Goal: Task Accomplishment & Management: Manage account settings

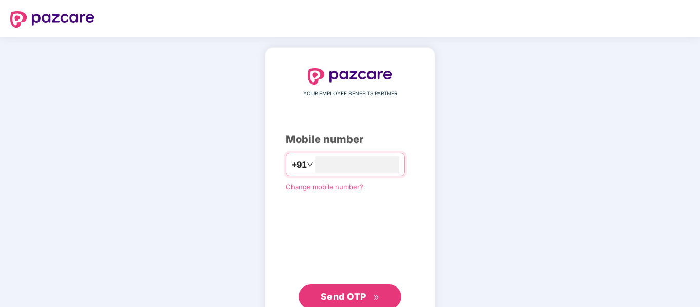
type input "**********"
click at [350, 303] on button "Send OTP" at bounding box center [350, 296] width 103 height 25
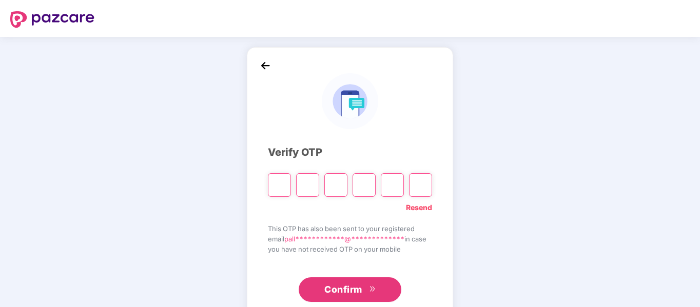
type input "*"
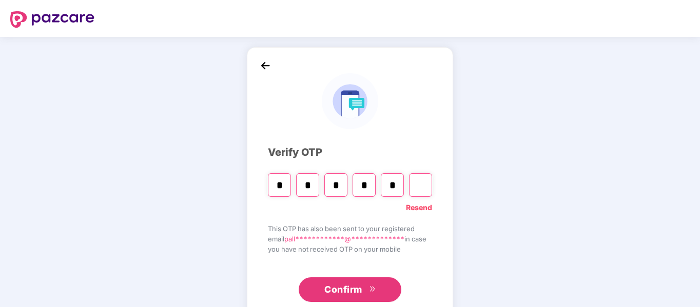
type input "*"
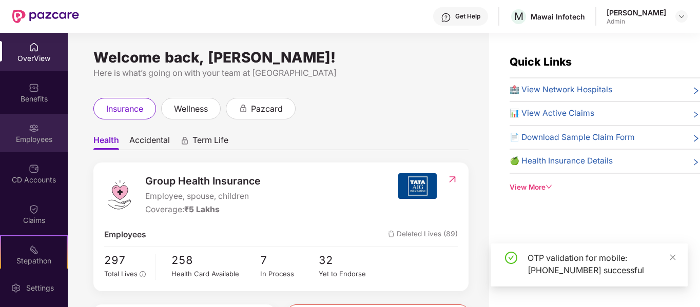
click at [42, 128] on div "Employees" at bounding box center [34, 133] width 68 height 38
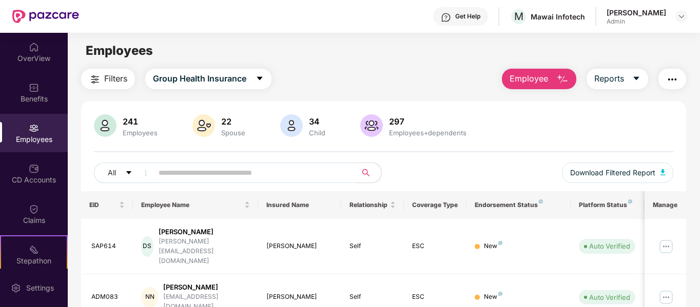
click at [242, 168] on input "text" at bounding box center [251, 172] width 184 height 15
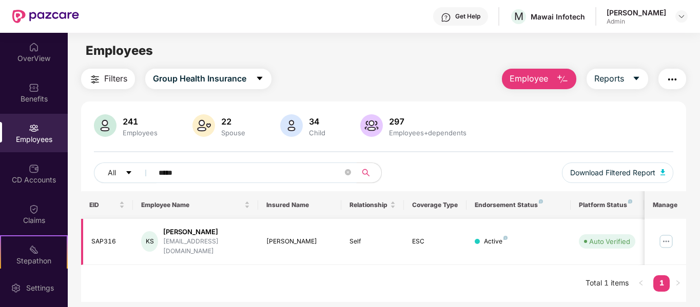
type input "*****"
click at [670, 238] on img at bounding box center [666, 242] width 16 height 16
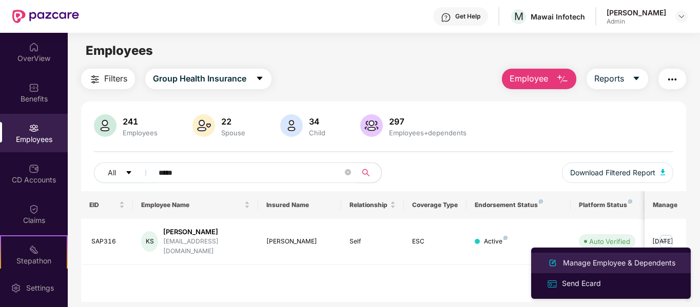
click at [611, 263] on div "Manage Employee & Dependents" at bounding box center [619, 263] width 117 height 11
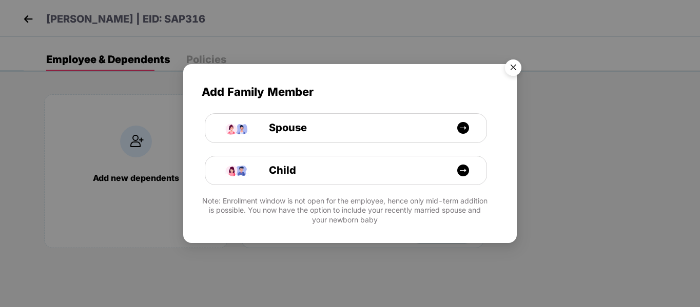
click at [511, 70] on img "Close" at bounding box center [513, 69] width 29 height 29
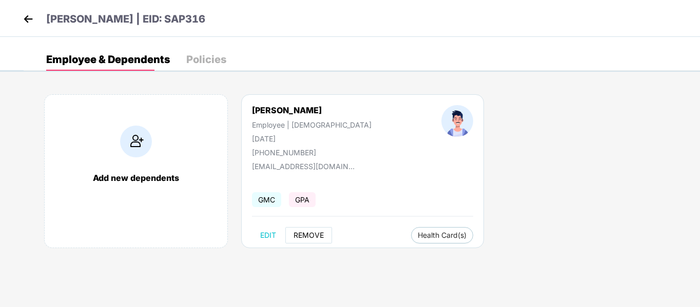
click at [306, 235] on span "REMOVE" at bounding box center [309, 235] width 30 height 8
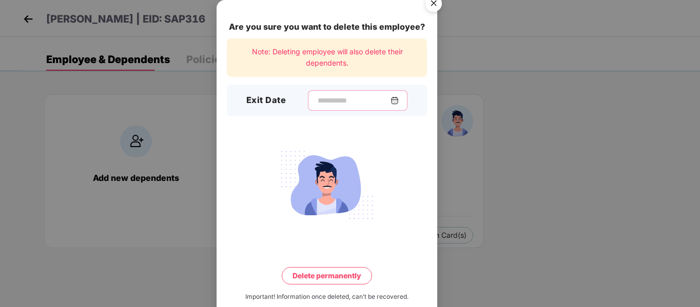
click at [391, 95] on input at bounding box center [354, 100] width 74 height 11
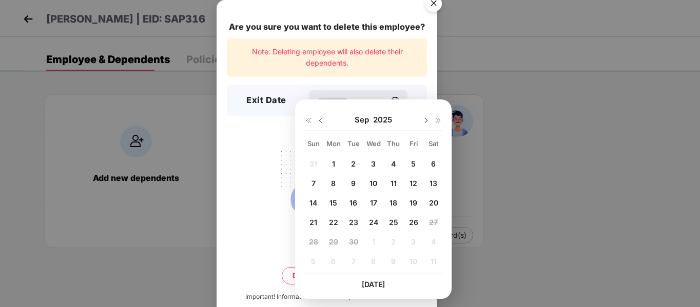
click at [413, 221] on span "26" at bounding box center [413, 222] width 9 height 9
type input "**********"
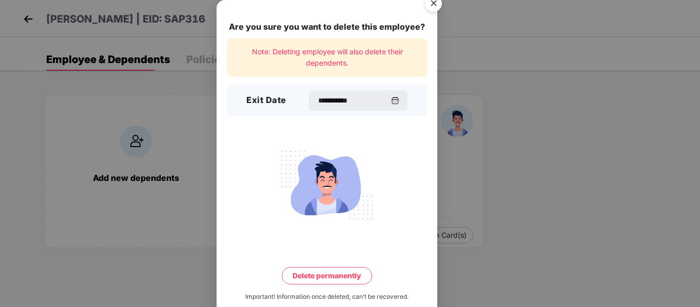
click at [321, 267] on button "Delete permanently" at bounding box center [327, 275] width 90 height 17
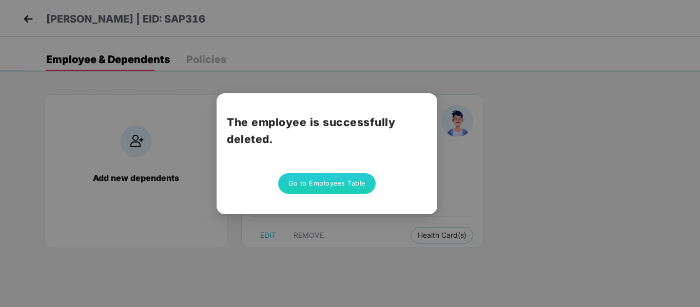
click at [320, 173] on button "Go to Employees Table" at bounding box center [327, 183] width 98 height 21
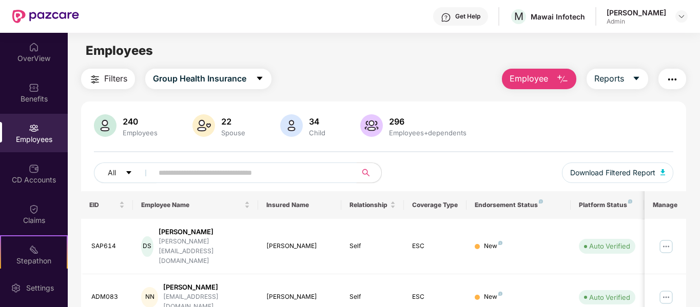
click at [320, 169] on input "text" at bounding box center [251, 172] width 184 height 15
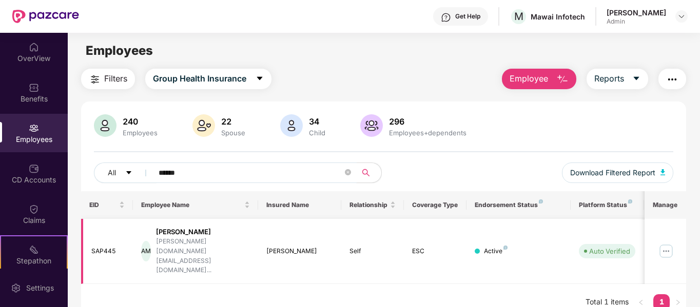
type input "******"
click at [668, 243] on img at bounding box center [666, 251] width 16 height 16
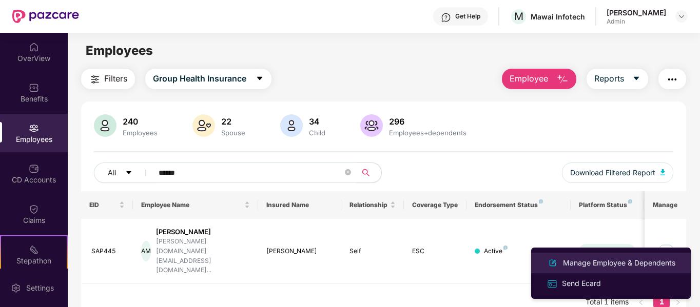
click at [611, 261] on div "Manage Employee & Dependents" at bounding box center [619, 263] width 117 height 11
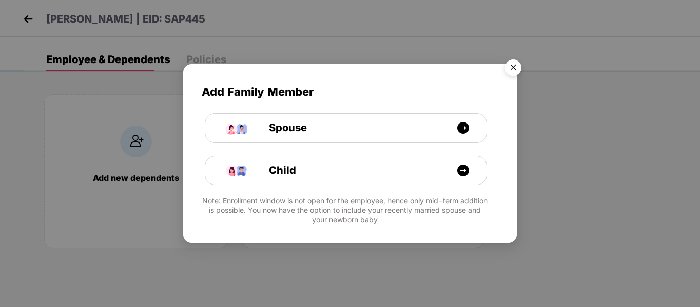
click at [520, 73] on img "Close" at bounding box center [513, 69] width 29 height 29
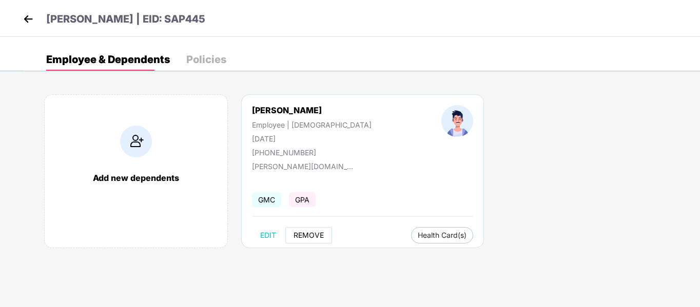
click at [304, 230] on button "REMOVE" at bounding box center [308, 235] width 47 height 16
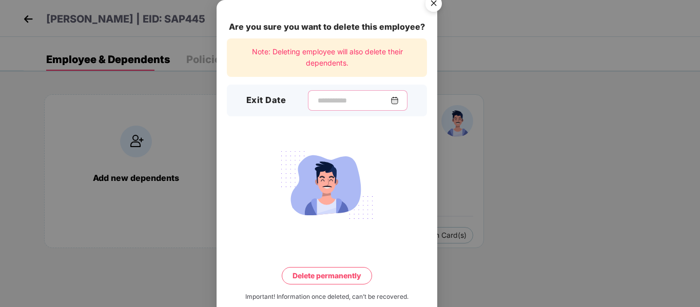
click at [360, 95] on input at bounding box center [354, 100] width 74 height 11
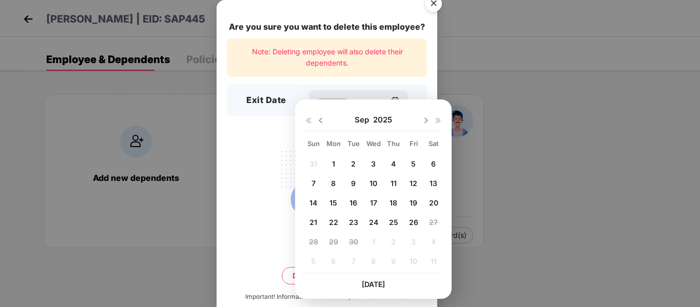
click at [414, 221] on span "26" at bounding box center [413, 222] width 9 height 9
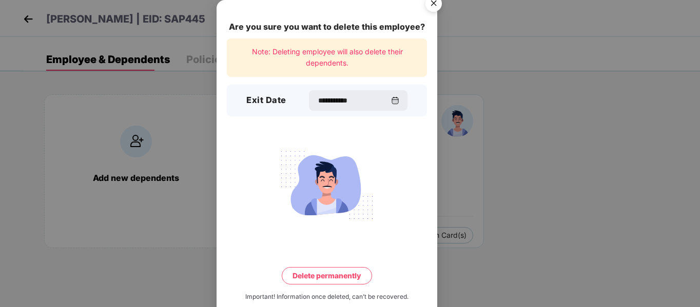
type input "**********"
click at [314, 268] on button "Delete permanently" at bounding box center [327, 275] width 90 height 17
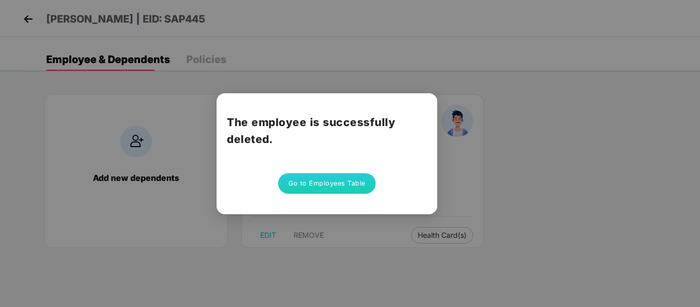
click at [310, 179] on button "Go to Employees Table" at bounding box center [327, 183] width 98 height 21
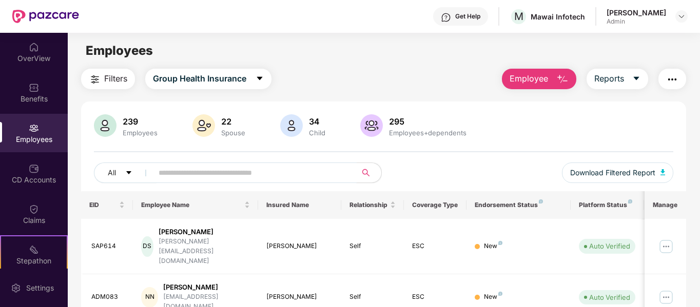
click at [310, 179] on input "text" at bounding box center [251, 172] width 184 height 15
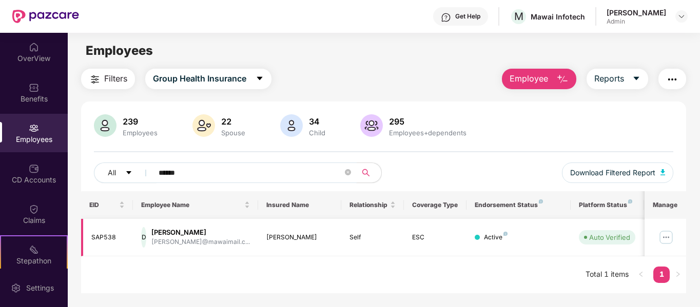
type input "******"
click at [667, 240] on img at bounding box center [666, 237] width 16 height 16
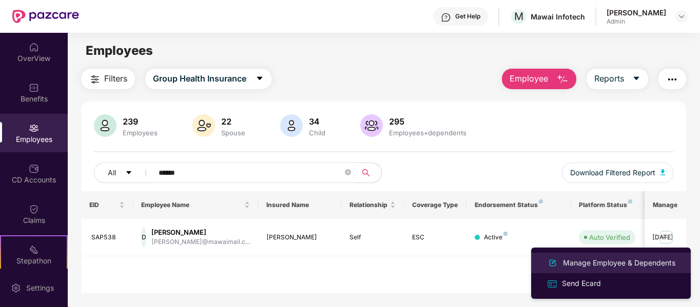
click at [616, 262] on div "Manage Employee & Dependents" at bounding box center [619, 263] width 117 height 11
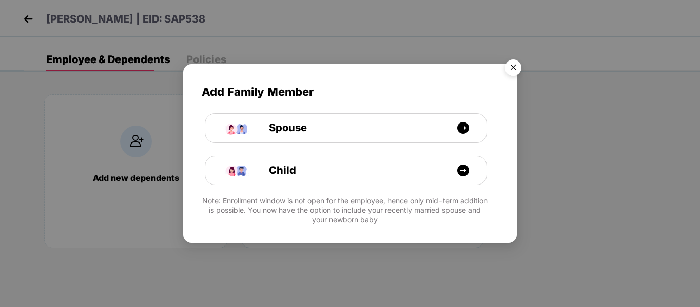
click at [512, 66] on img "Close" at bounding box center [513, 69] width 29 height 29
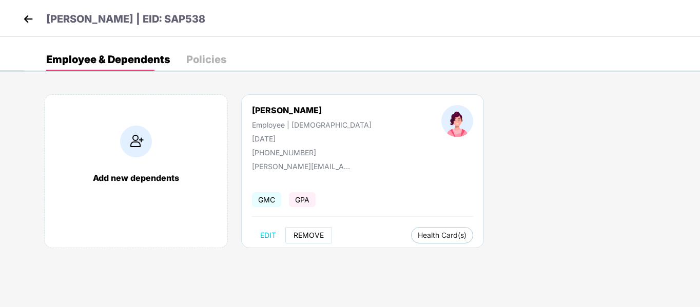
click at [306, 238] on span "REMOVE" at bounding box center [309, 235] width 30 height 8
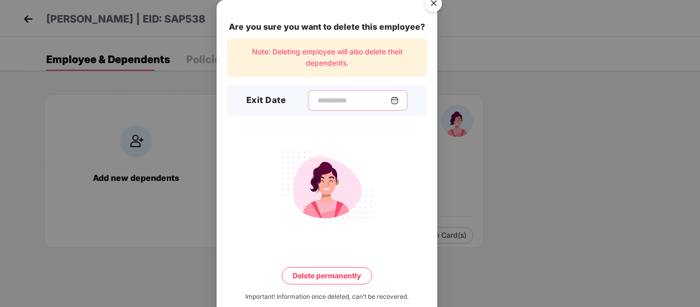
click at [376, 95] on input at bounding box center [354, 100] width 74 height 11
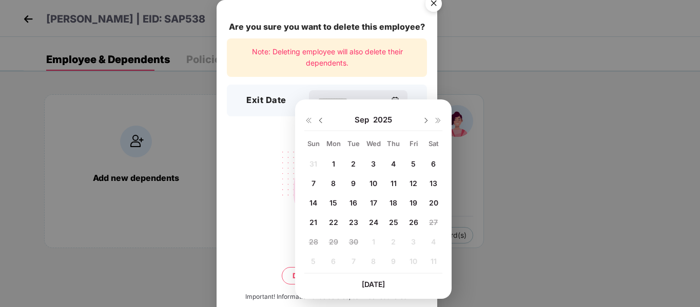
click at [415, 227] on div "26" at bounding box center [413, 222] width 15 height 15
type input "**********"
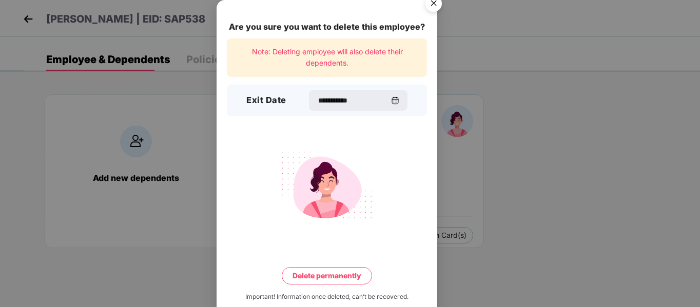
click at [327, 267] on button "Delete permanently" at bounding box center [327, 275] width 90 height 17
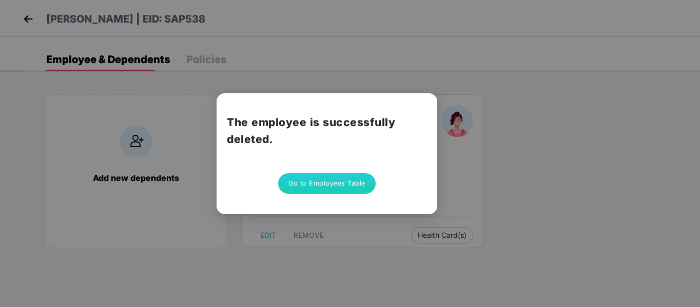
click at [320, 173] on button "Go to Employees Table" at bounding box center [327, 183] width 98 height 21
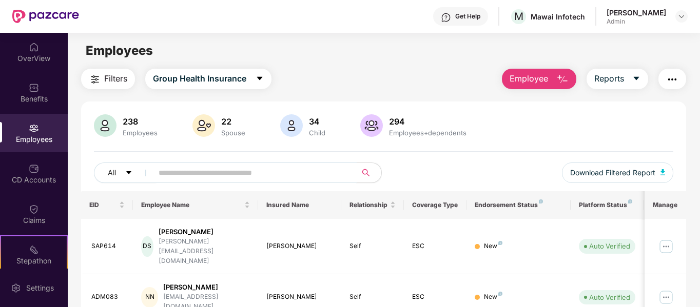
click at [324, 180] on input "text" at bounding box center [251, 172] width 184 height 15
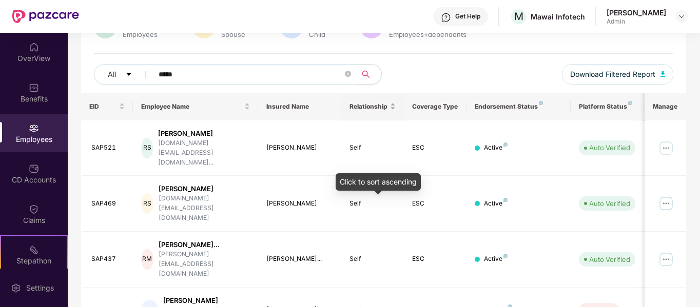
scroll to position [99, 0]
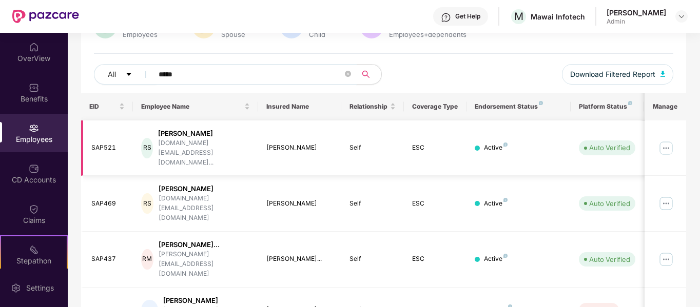
type input "*****"
click at [665, 140] on img at bounding box center [666, 148] width 16 height 16
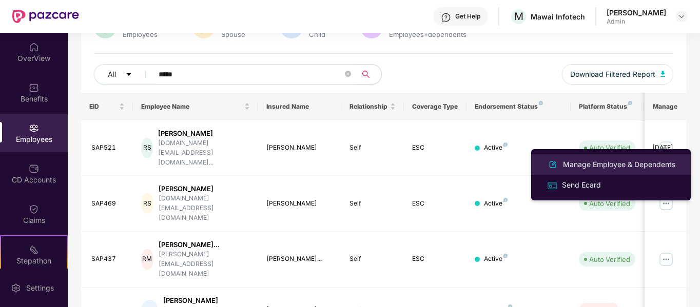
click at [633, 167] on div "Manage Employee & Dependents" at bounding box center [619, 164] width 117 height 11
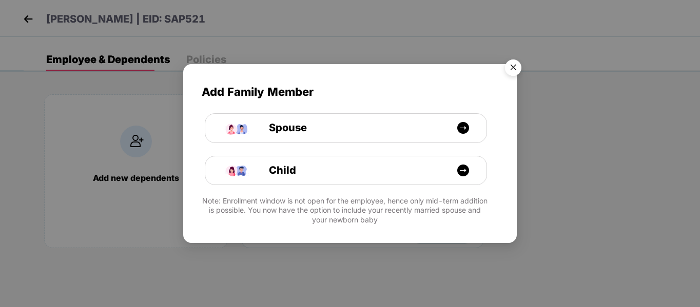
click at [512, 70] on img "Close" at bounding box center [513, 69] width 29 height 29
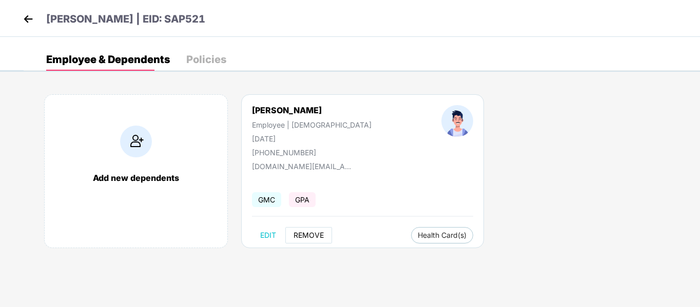
click at [308, 237] on span "REMOVE" at bounding box center [309, 235] width 30 height 8
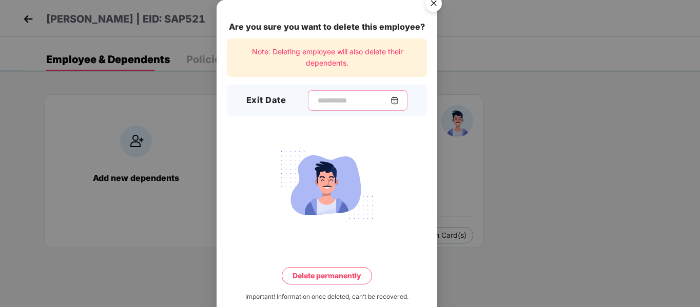
click at [360, 95] on input at bounding box center [354, 100] width 74 height 11
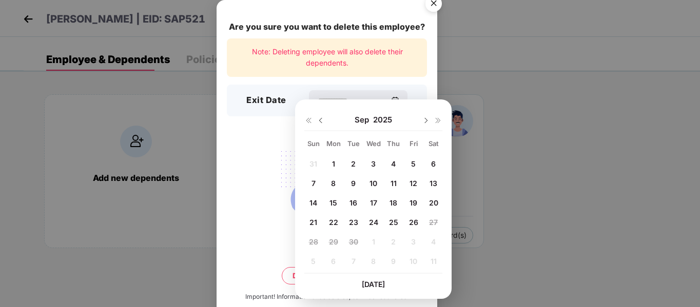
click at [412, 225] on span "26" at bounding box center [413, 222] width 9 height 9
type input "**********"
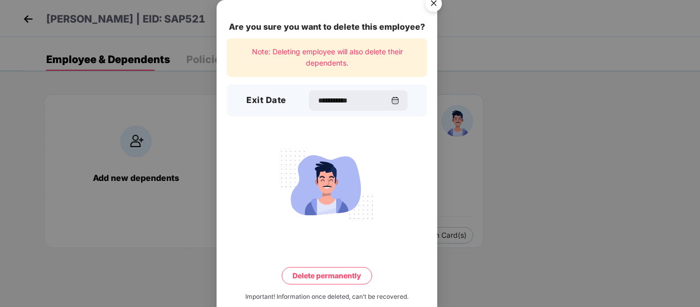
click at [332, 267] on button "Delete permanently" at bounding box center [327, 275] width 90 height 17
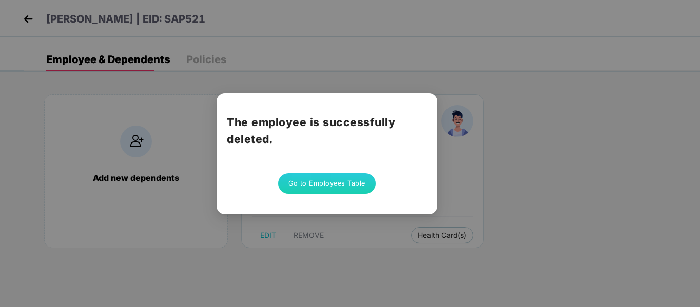
click at [319, 173] on button "Go to Employees Table" at bounding box center [327, 183] width 98 height 21
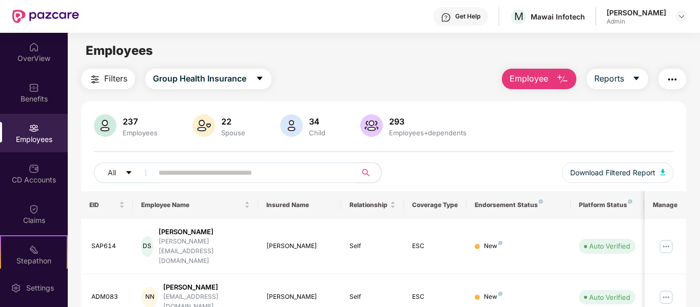
click at [319, 168] on input "text" at bounding box center [251, 172] width 184 height 15
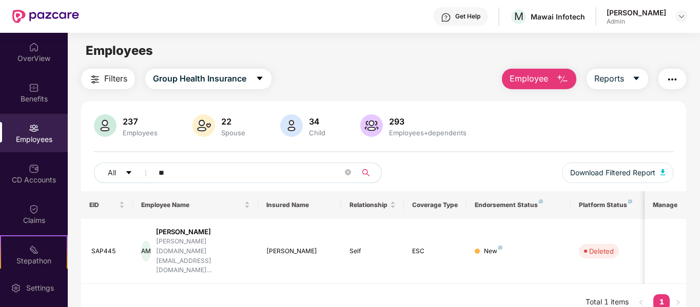
type input "*"
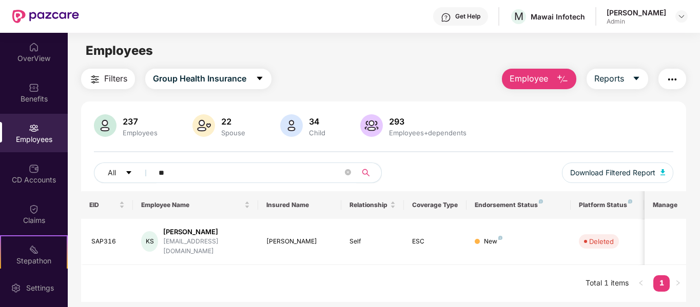
type input "*"
